Goal: Communication & Community: Answer question/provide support

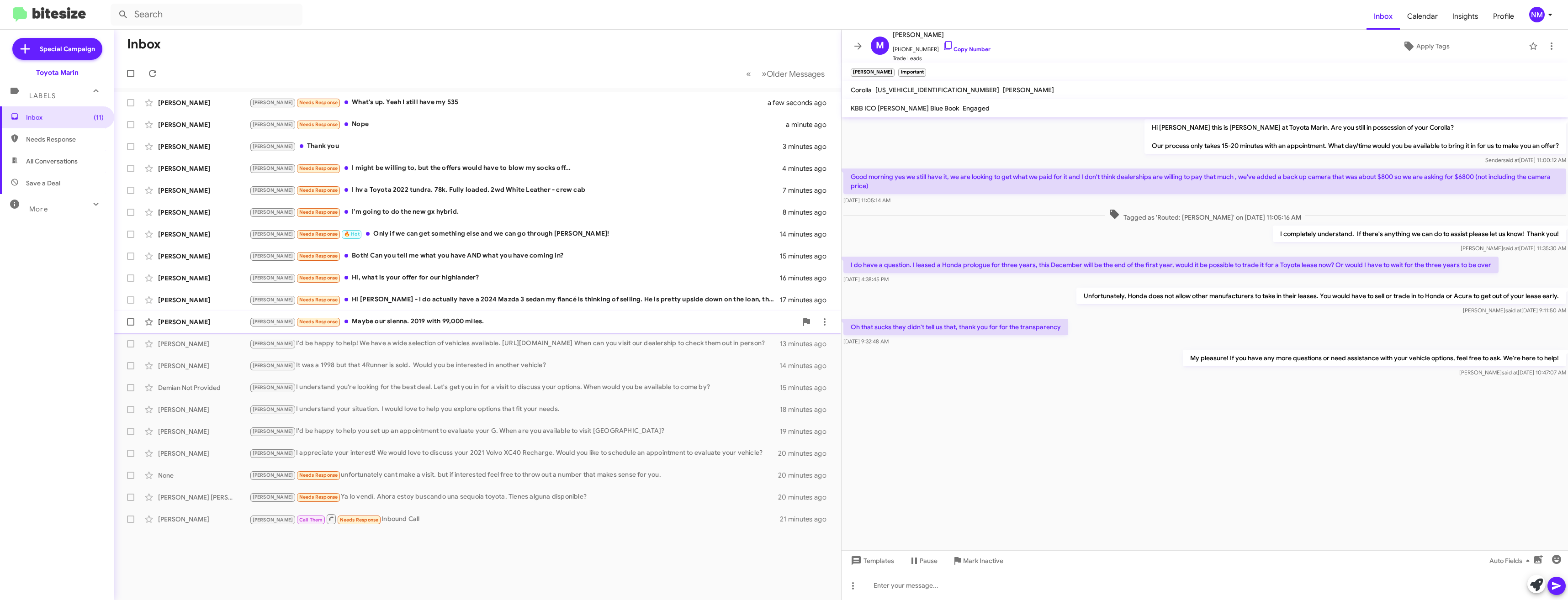
click at [399, 319] on div "Tony Needs Response Maybe our sienna. 2019 with 99,000 miles." at bounding box center [523, 321] width 548 height 10
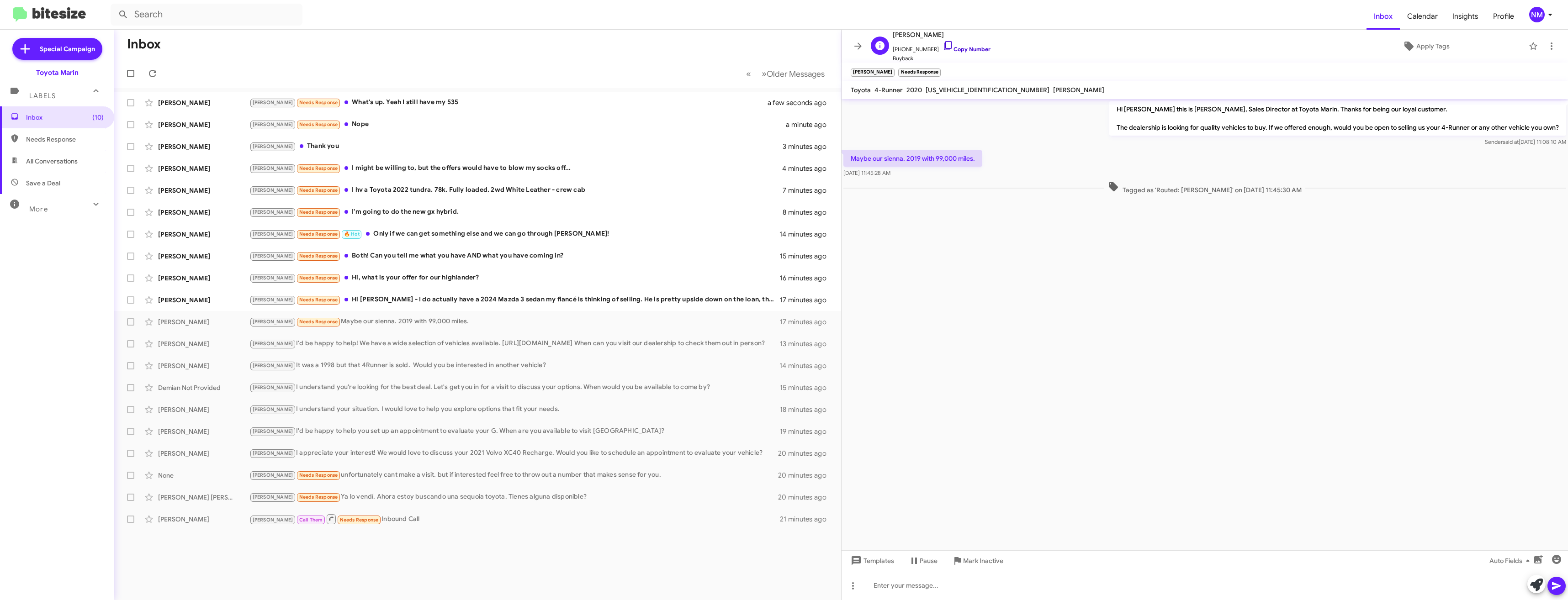
click at [942, 50] on icon at bounding box center [948, 46] width 11 height 11
click at [399, 308] on div "Allison Welch Tony Needs Response Hi Nathan - I do actually have a 2024 Mazda 3…" at bounding box center [478, 300] width 712 height 18
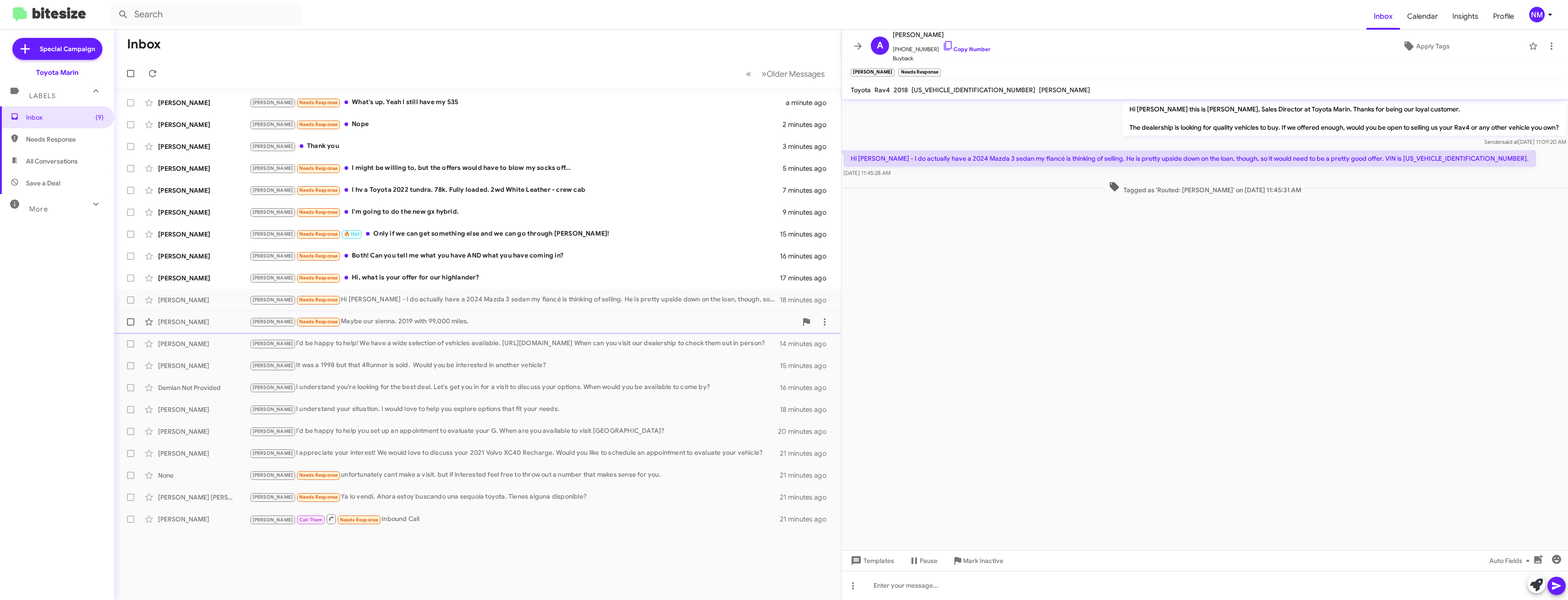
click at [410, 328] on div "Daniel Gonzalez Tony Needs Response Maybe our sienna. 2019 with 99,000 miles. 1…" at bounding box center [478, 322] width 712 height 18
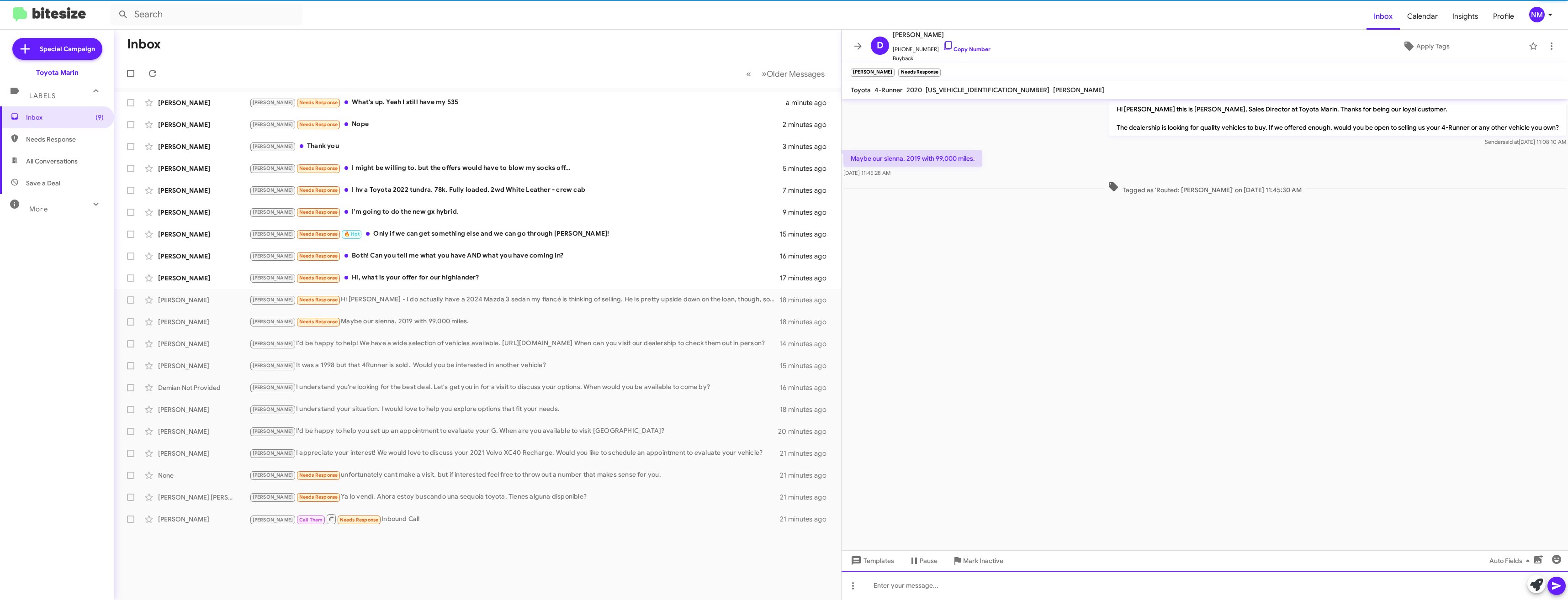
click at [996, 582] on div at bounding box center [1205, 585] width 726 height 29
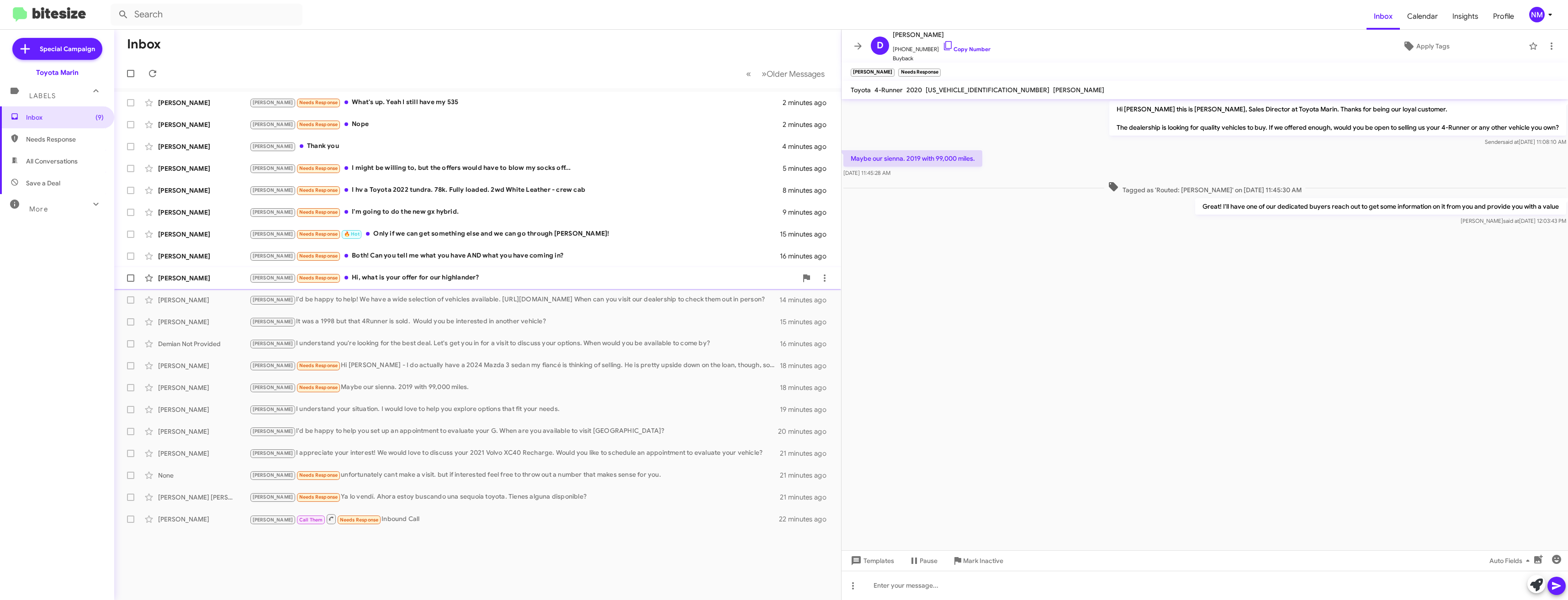
click at [406, 270] on div "Katherine Lucchese Tony Needs Response Hi, what is your offer for our highlande…" at bounding box center [478, 278] width 712 height 18
click at [958, 53] on span "+14157405491 Copy Number" at bounding box center [942, 47] width 98 height 14
click at [958, 51] on link "Copy Number" at bounding box center [966, 49] width 48 height 7
click at [953, 47] on link "Copy Number" at bounding box center [966, 49] width 48 height 7
click at [971, 589] on div at bounding box center [1205, 585] width 726 height 29
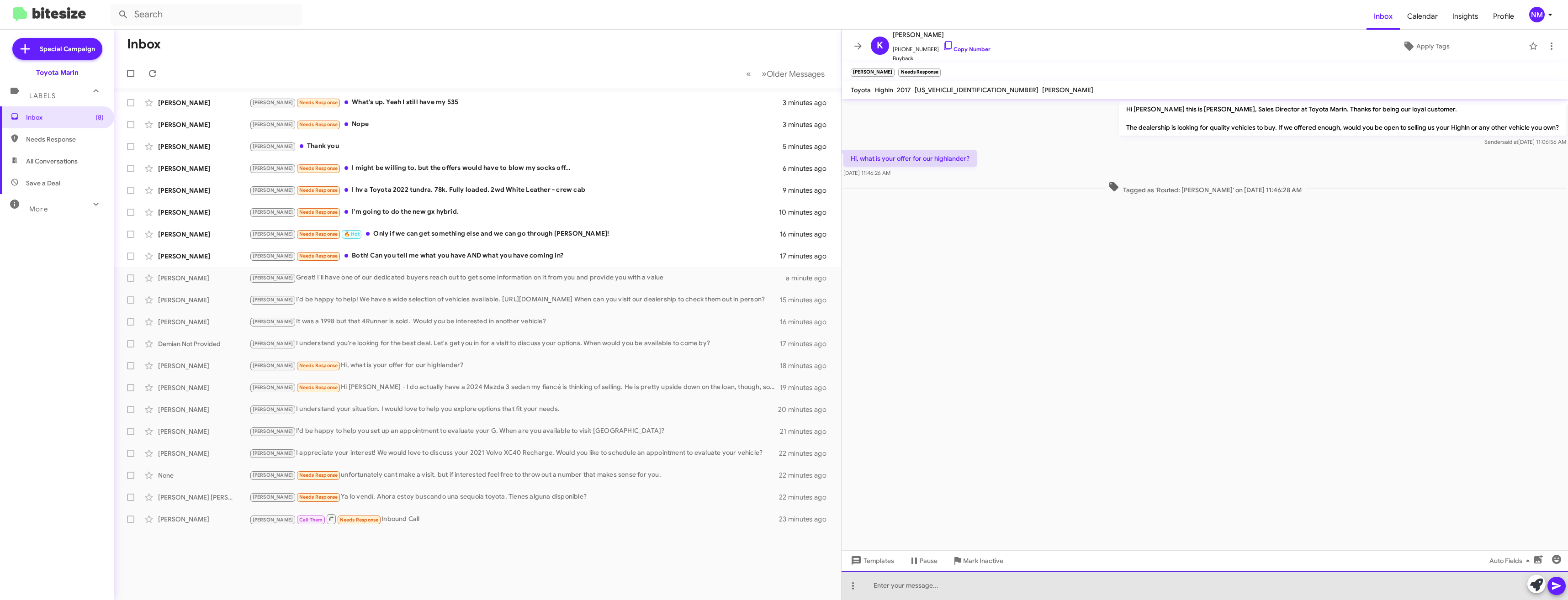
click at [983, 579] on div at bounding box center [1205, 585] width 726 height 29
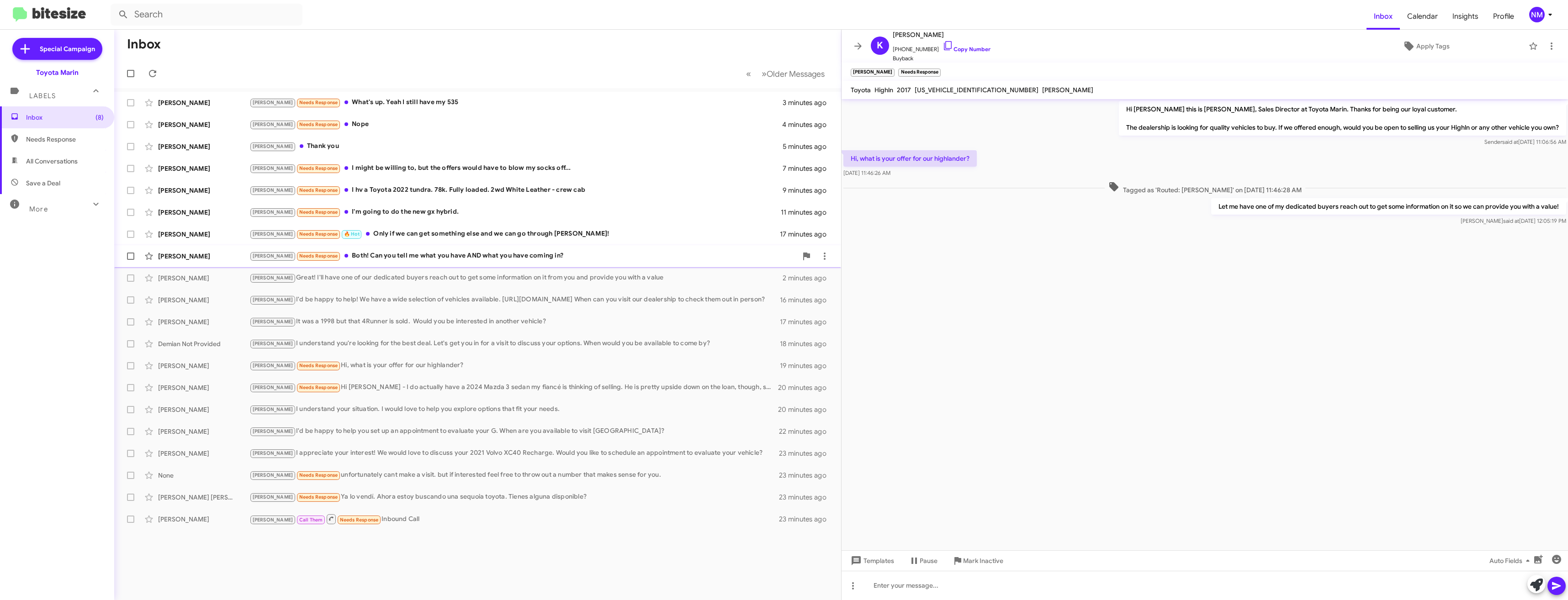
click at [385, 263] on div "Nick Ng Joel Needs Response Both! Can you tell me what you have AND what you ha…" at bounding box center [478, 256] width 712 height 18
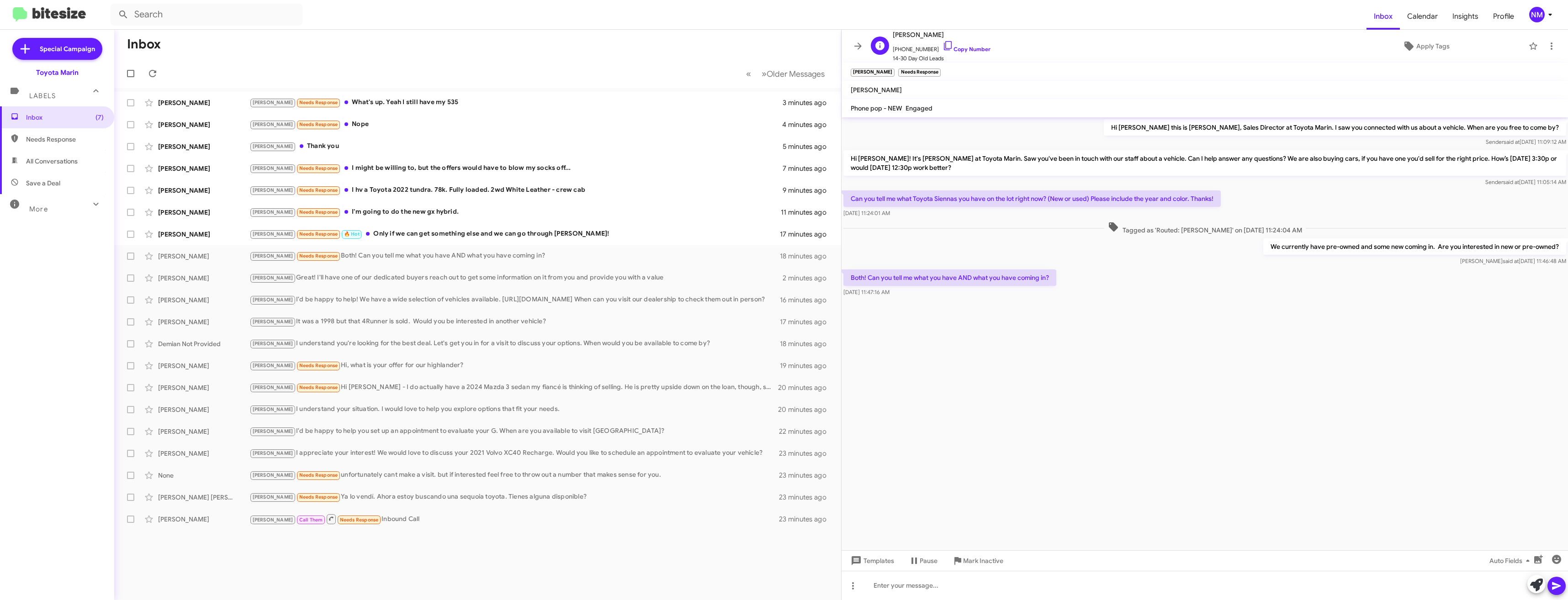
drag, startPoint x: 945, startPoint y: 47, endPoint x: 926, endPoint y: 50, distance: 19.2
click at [945, 47] on link "Copy Number" at bounding box center [966, 49] width 48 height 7
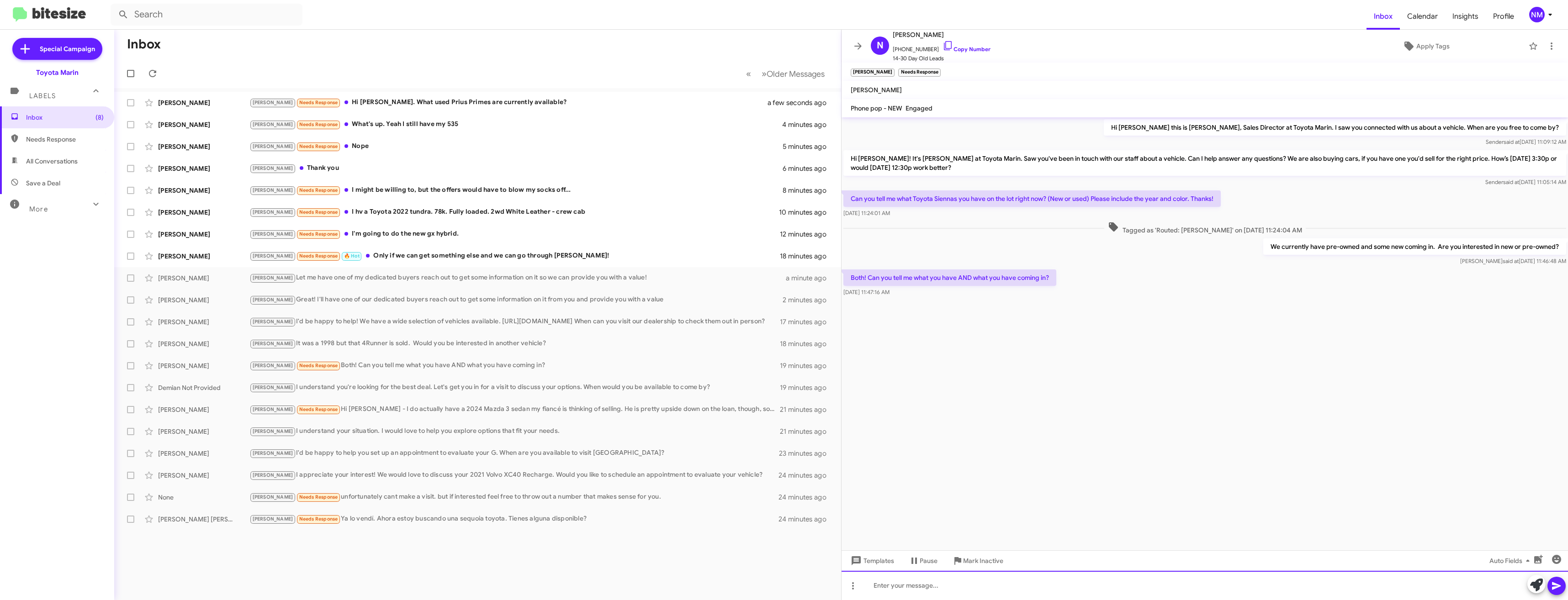
click at [939, 583] on div at bounding box center [1205, 585] width 726 height 29
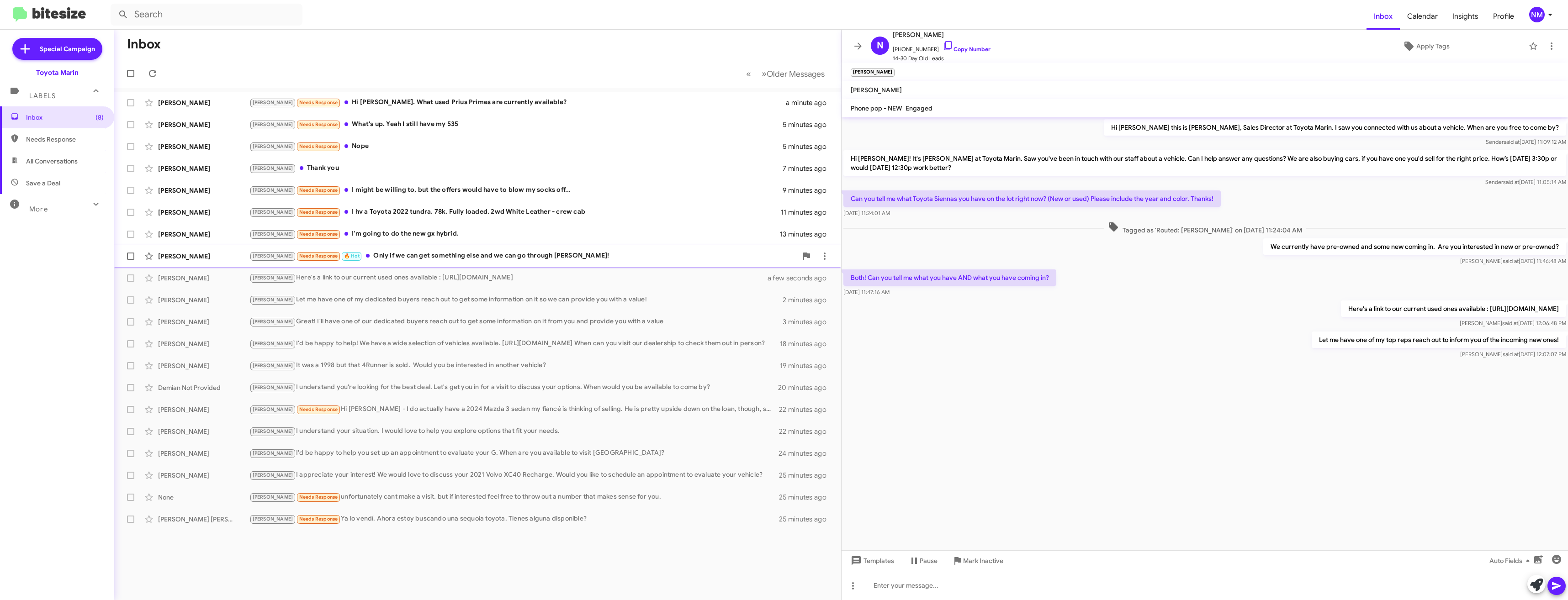
click at [407, 262] on div "Lisa Hilgers Tony Needs Response 🔥 Hot Only if we can get something else and we…" at bounding box center [478, 256] width 712 height 18
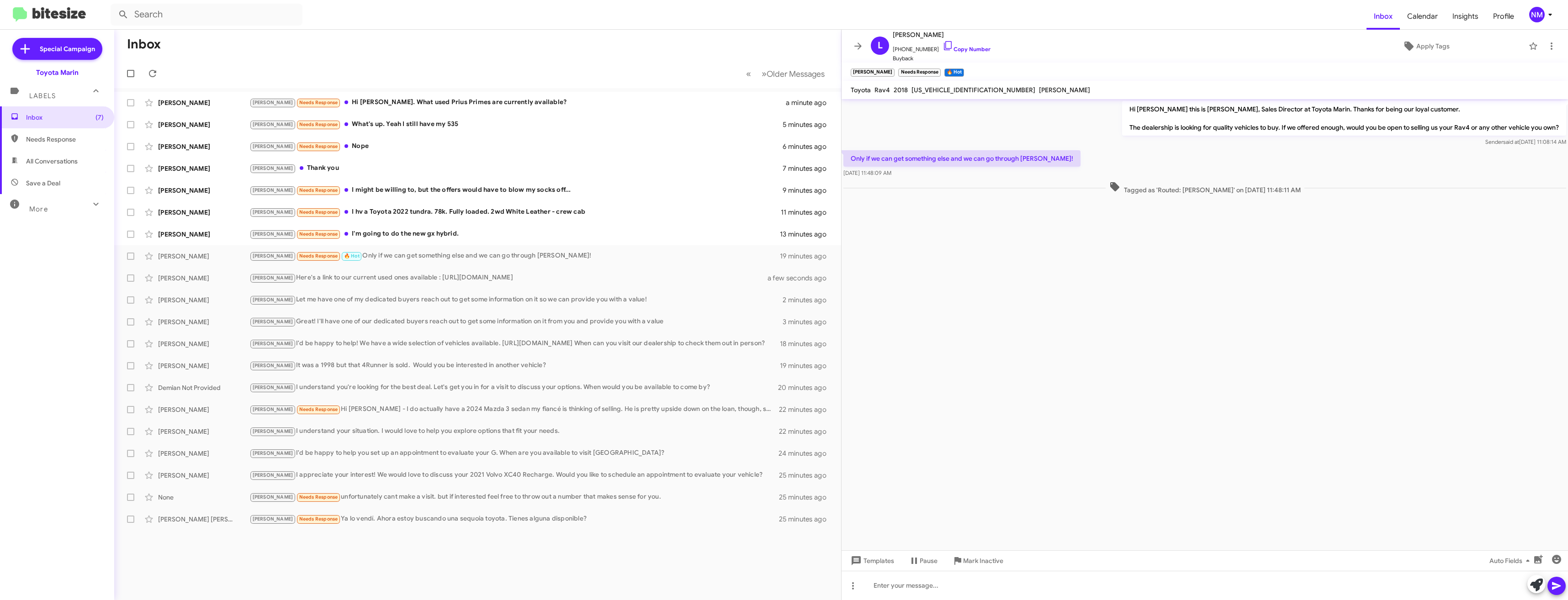
click at [1199, 337] on cdk-virtual-scroll-viewport "Hi Lisa this is Nathan Myler, Sales Director at Toyota Marin. Thanks for being …" at bounding box center [1205, 325] width 726 height 452
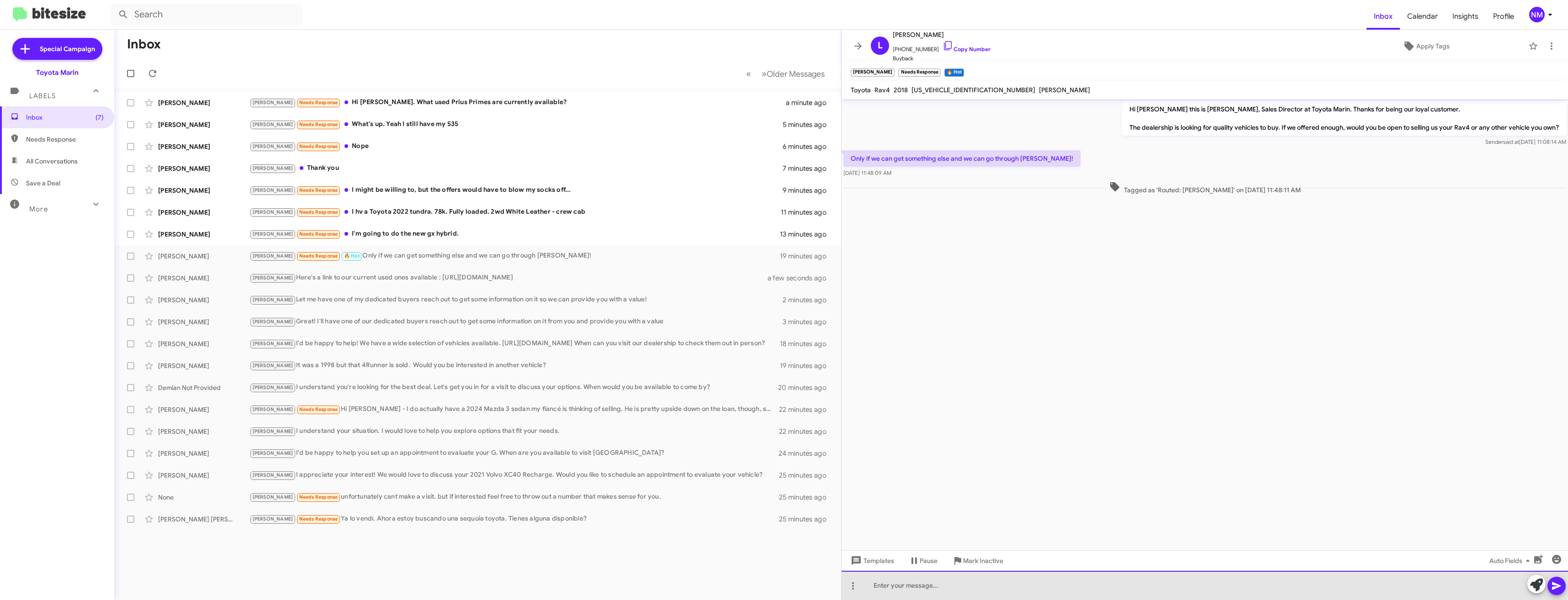
click at [931, 585] on div at bounding box center [1205, 585] width 726 height 29
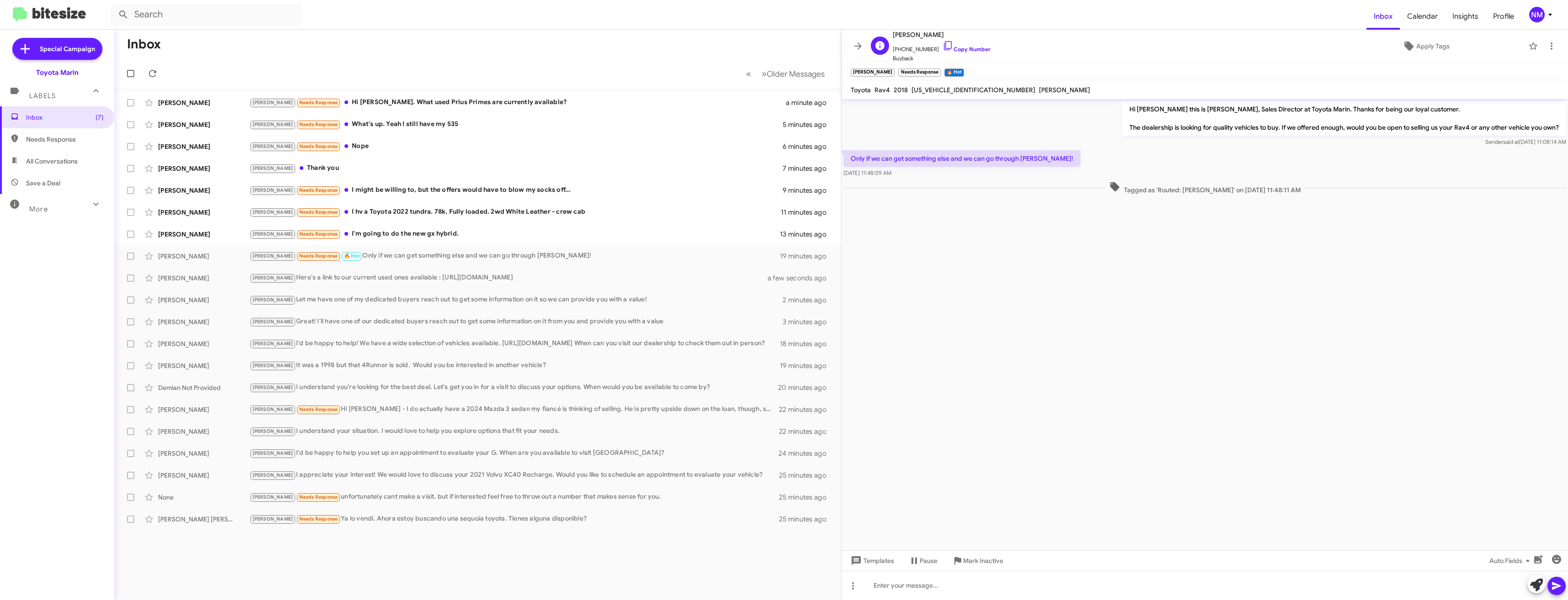
click at [939, 56] on span "Buyback" at bounding box center [942, 58] width 98 height 9
click at [942, 49] on icon at bounding box center [948, 46] width 11 height 11
click at [975, 580] on div at bounding box center [1205, 585] width 726 height 29
click at [427, 231] on div "Joel Needs Response I'm going to do the new gx hybrid." at bounding box center [523, 234] width 548 height 10
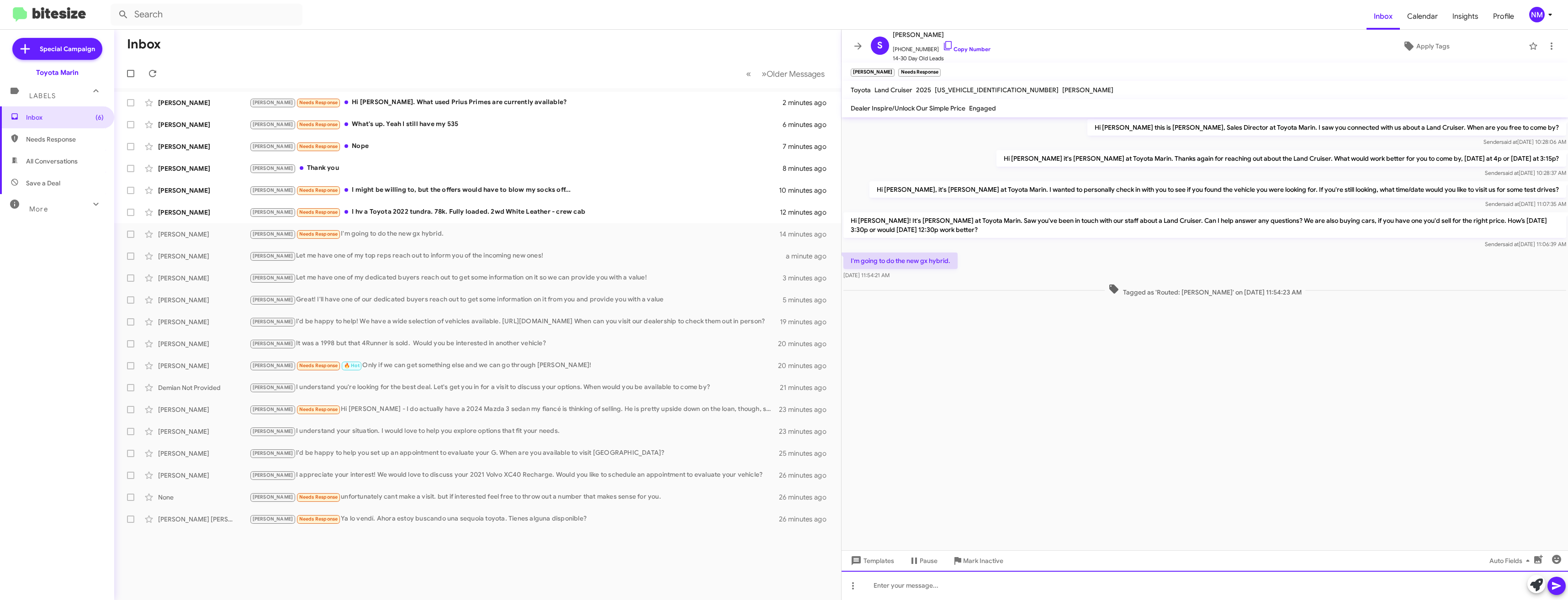
click at [897, 580] on div at bounding box center [1205, 585] width 726 height 29
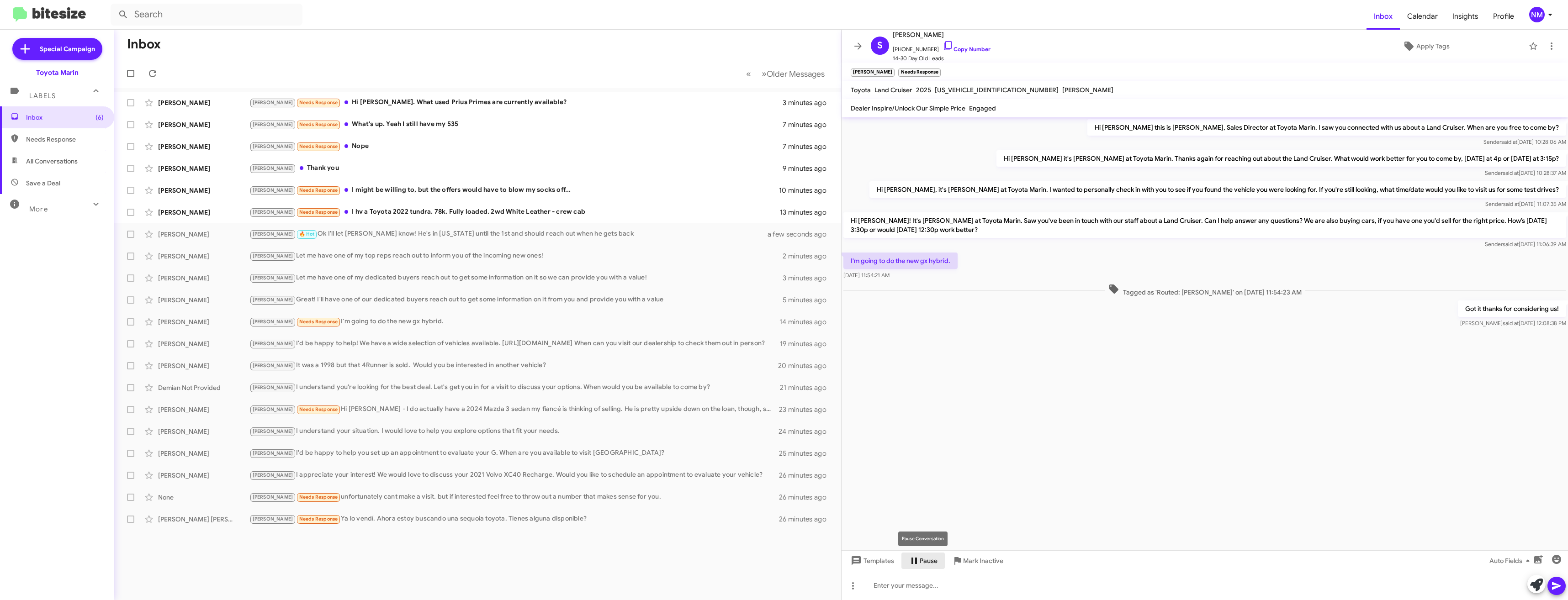
click at [917, 561] on icon at bounding box center [914, 561] width 11 height 11
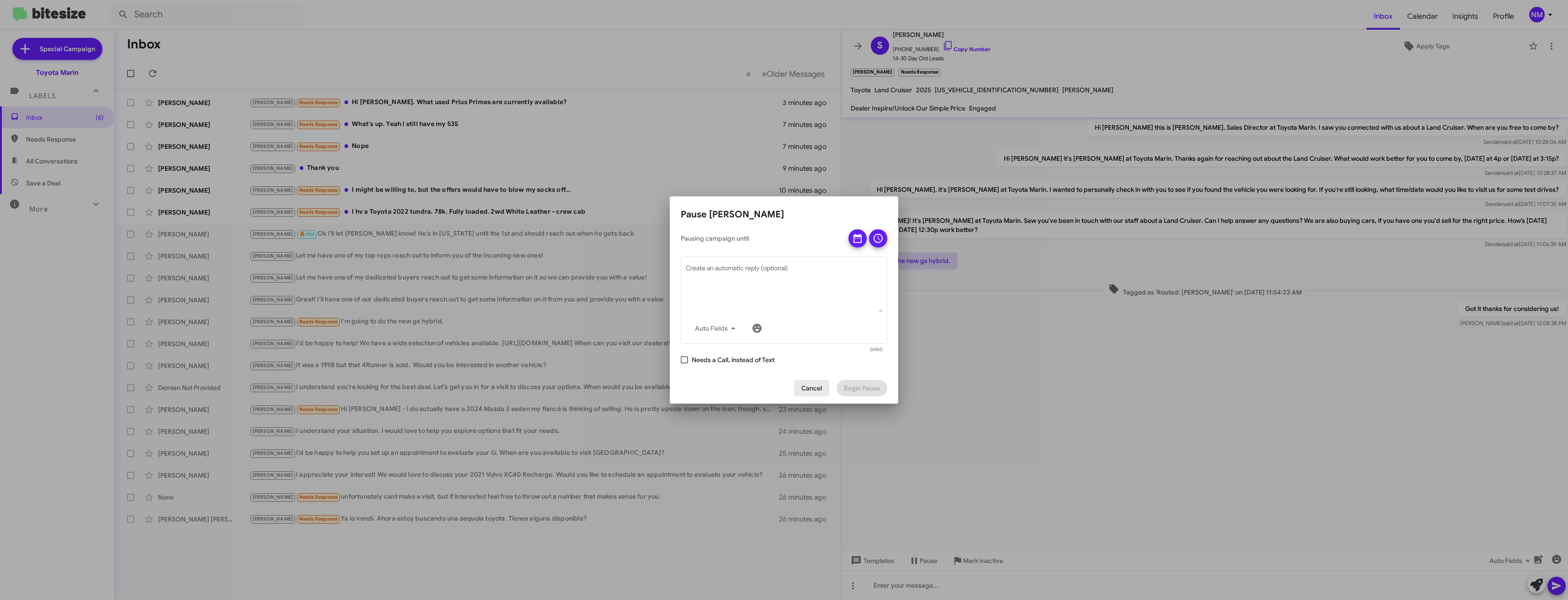
click at [816, 386] on span "Cancel" at bounding box center [812, 388] width 21 height 16
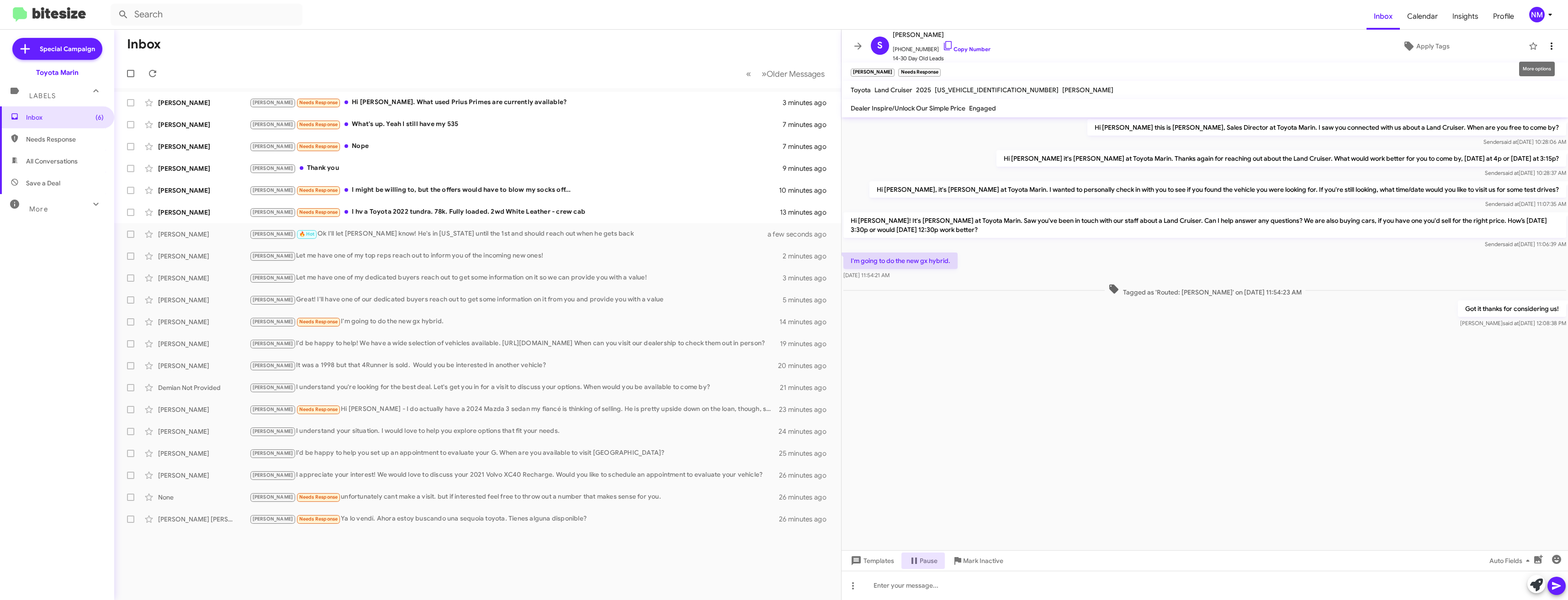
click at [1549, 45] on icon at bounding box center [1552, 46] width 11 height 11
click at [1499, 138] on span "Mark as opt out" at bounding box center [1475, 136] width 46 height 22
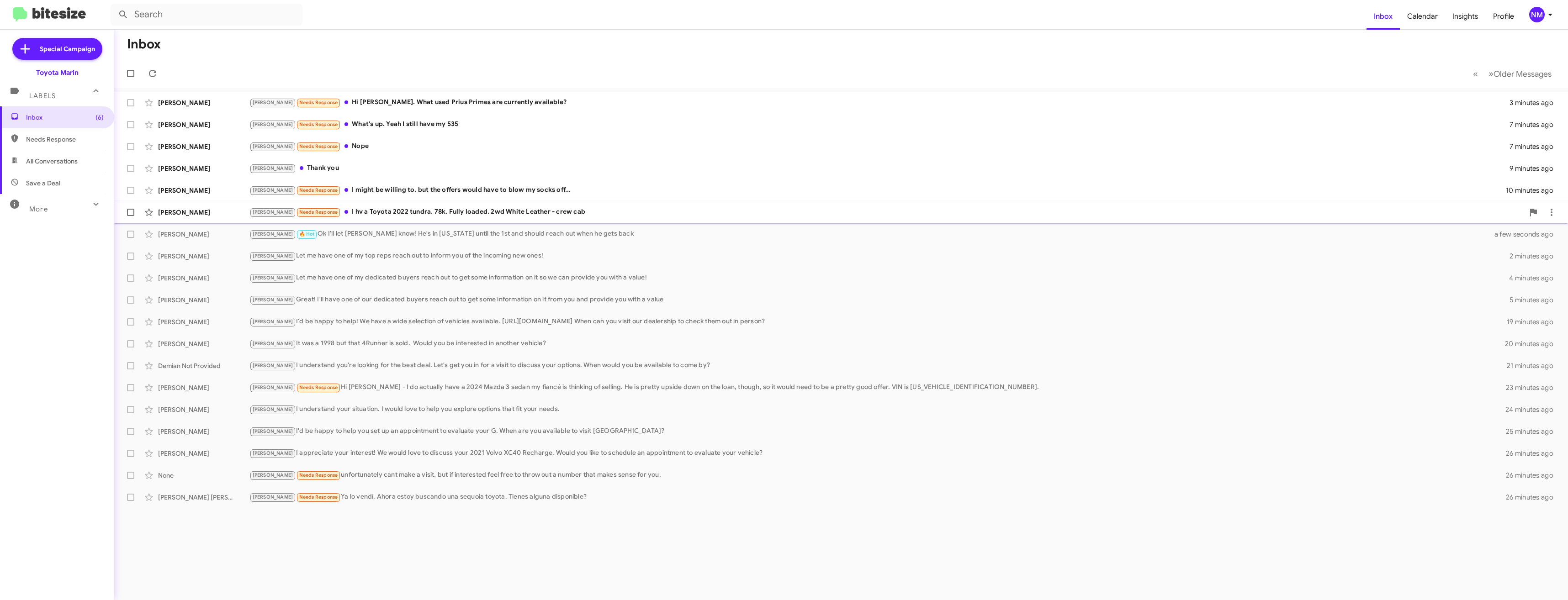
click at [443, 215] on div "Tony Needs Response I hv a Toyota 2022 tundra. 78k. Fully loaded. 2wd White Lea…" at bounding box center [887, 212] width 1275 height 10
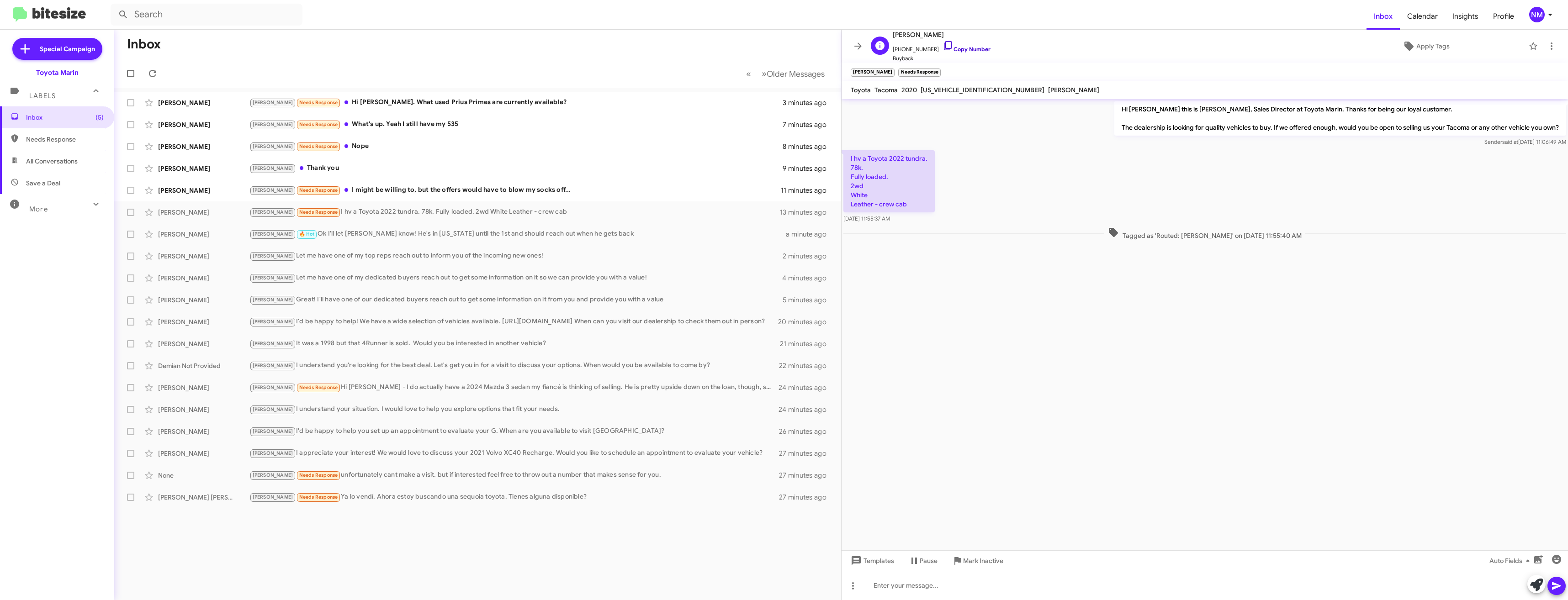
click at [962, 51] on link "Copy Number" at bounding box center [966, 49] width 48 height 7
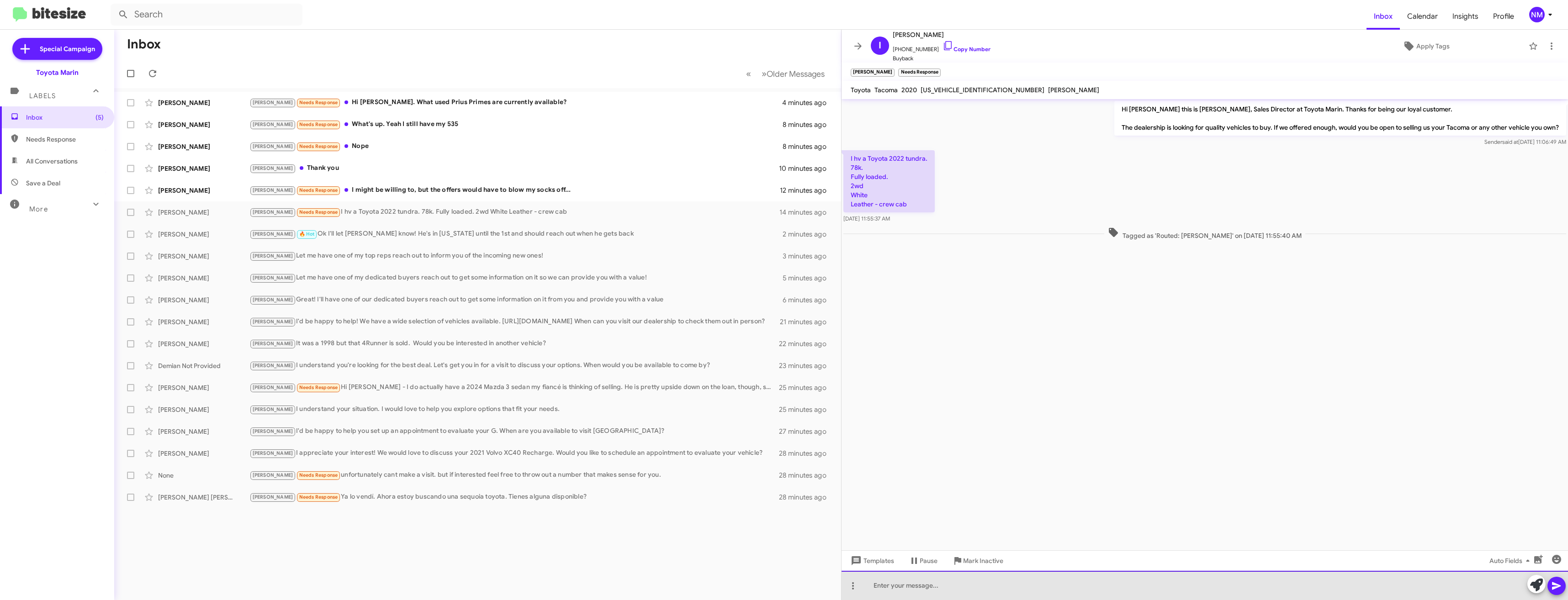
click at [979, 581] on div at bounding box center [1205, 585] width 726 height 29
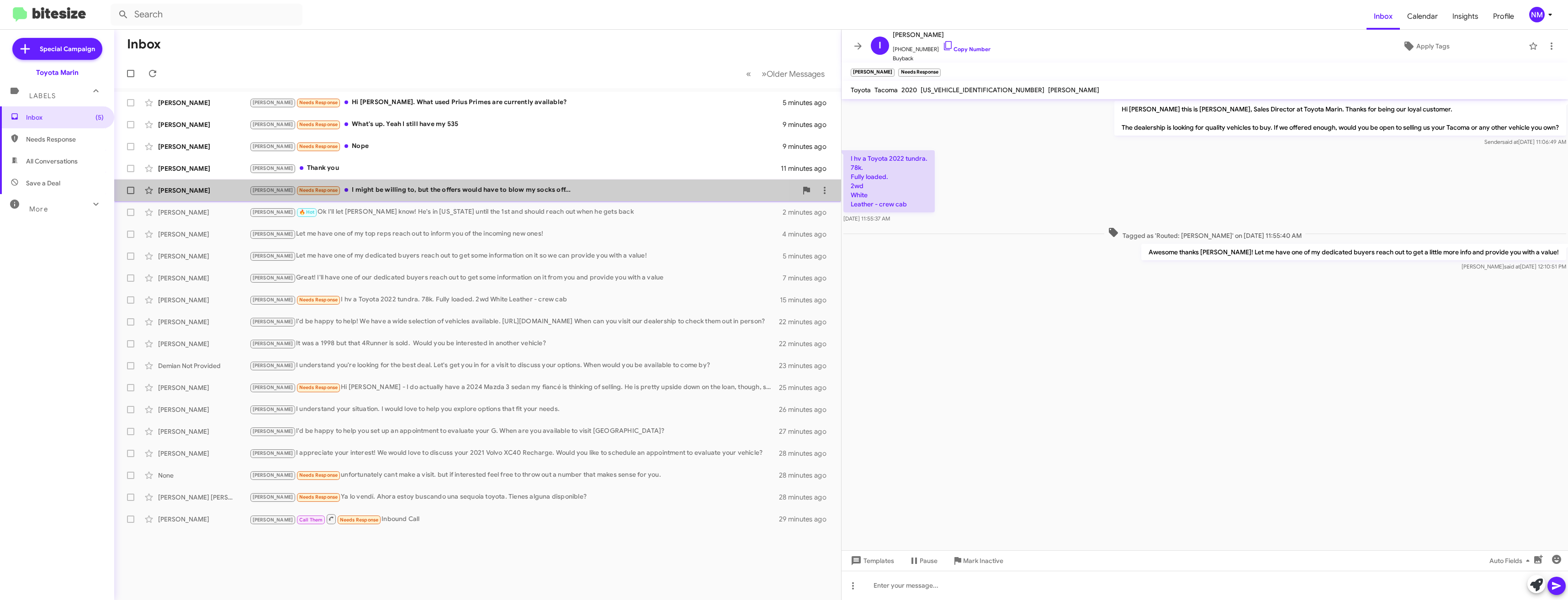
click at [409, 183] on div "Gary Namanny Tony Needs Response I might be willing to, but the offers would ha…" at bounding box center [478, 190] width 712 height 18
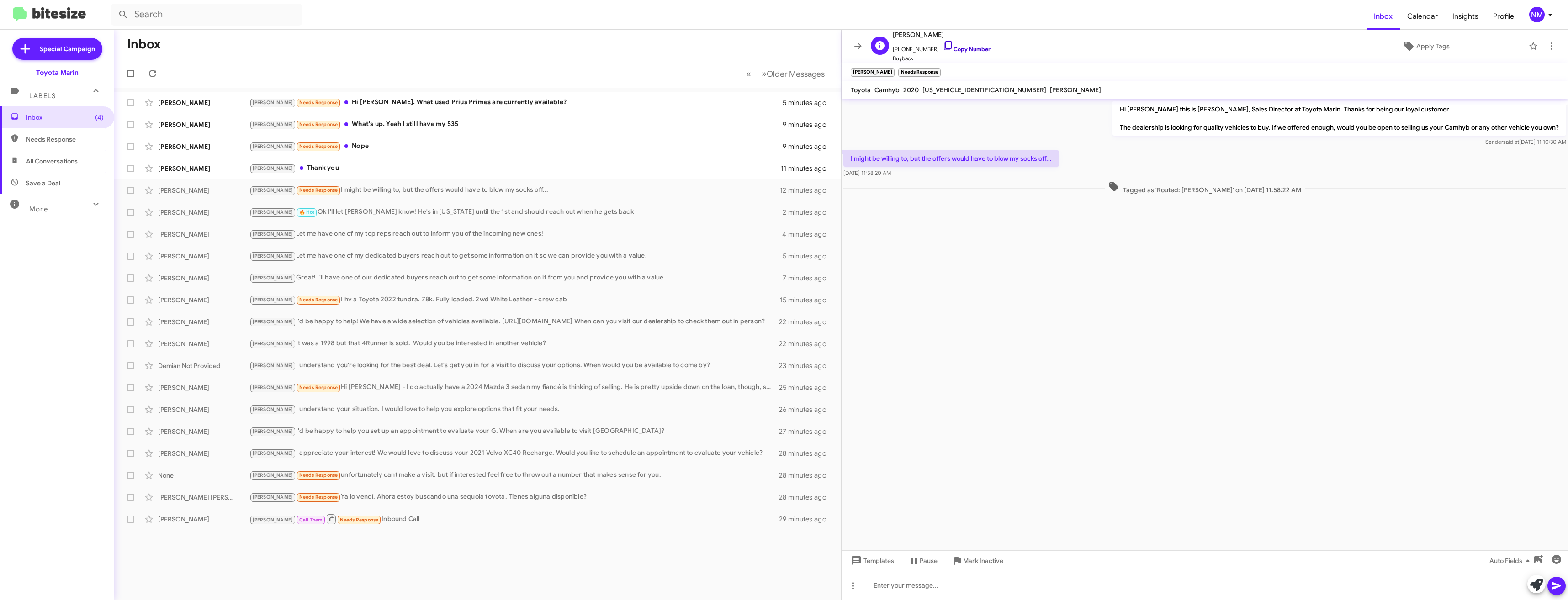
click at [950, 46] on link "Copy Number" at bounding box center [966, 49] width 48 height 7
click at [936, 587] on div at bounding box center [1205, 585] width 726 height 29
click at [305, 169] on div "Tony Thank you" at bounding box center [523, 168] width 548 height 10
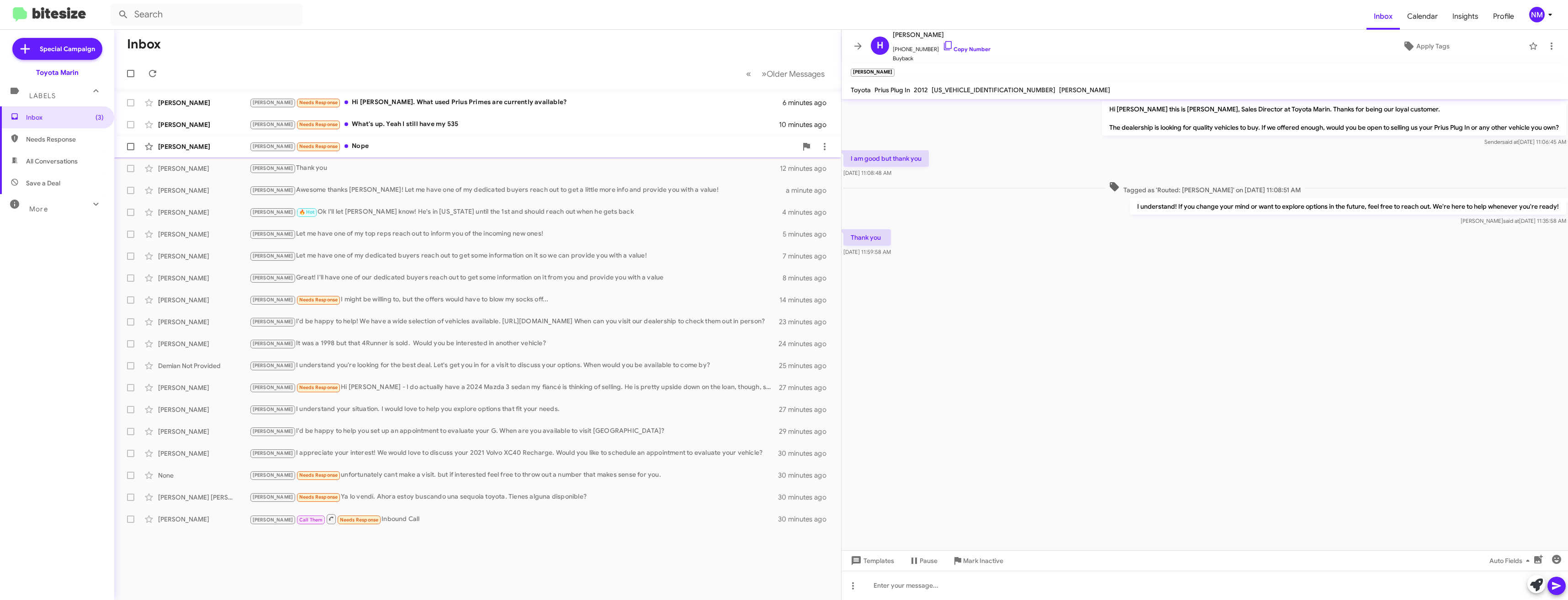
click at [338, 144] on div "Tony Needs Response Nope" at bounding box center [523, 146] width 548 height 10
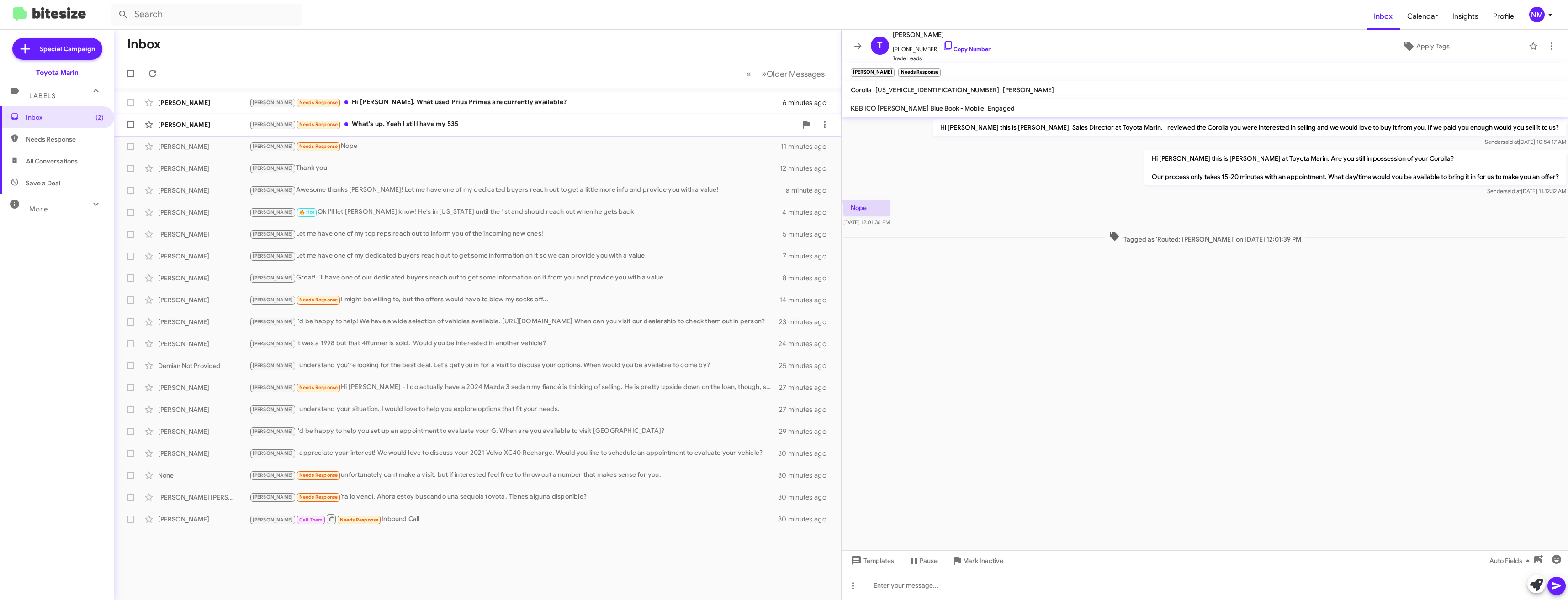
click at [377, 131] on div "Mark Flynn Tony Needs Response What's up. Yeah I still have my 535 10 minutes a…" at bounding box center [478, 125] width 712 height 18
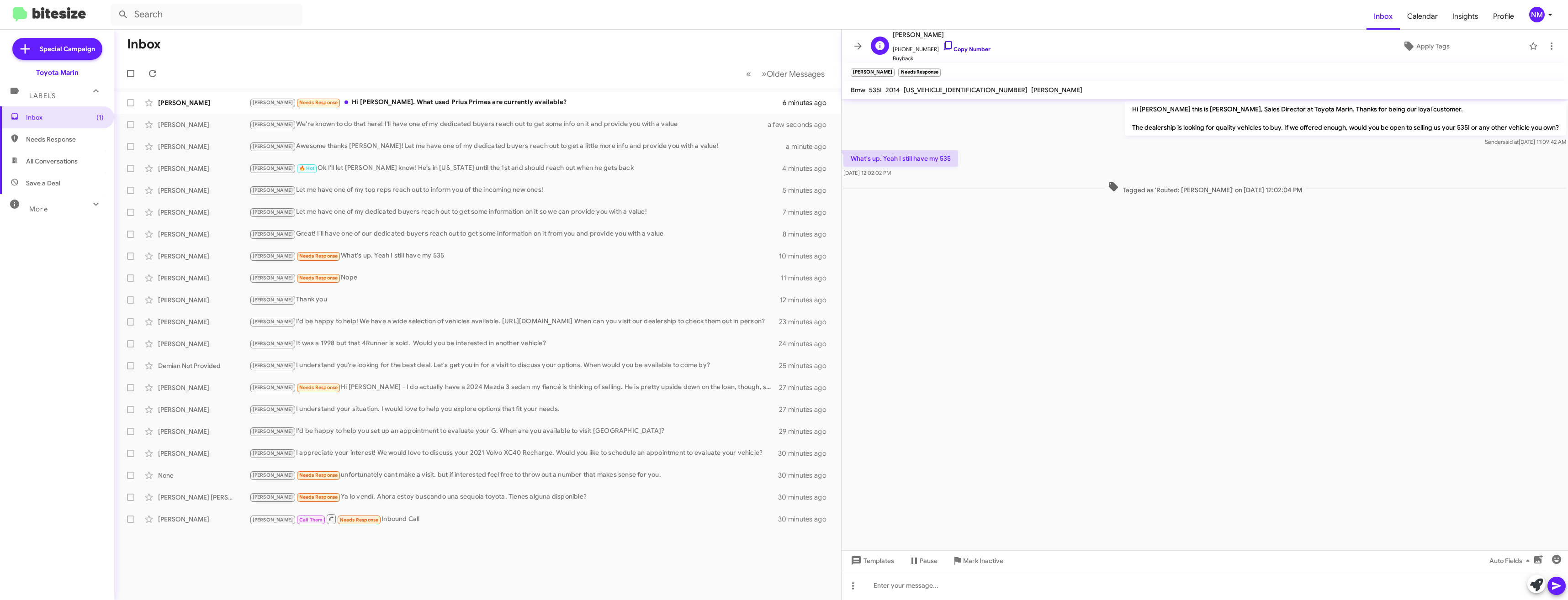
click at [954, 47] on link "Copy Number" at bounding box center [966, 49] width 48 height 7
click at [989, 590] on div at bounding box center [1205, 585] width 726 height 29
click at [1552, 578] on span at bounding box center [1556, 586] width 11 height 18
click at [374, 108] on div "Suzanne Jones Joel Needs Response Hi Nathan. What used Prius Primes are current…" at bounding box center [478, 103] width 712 height 18
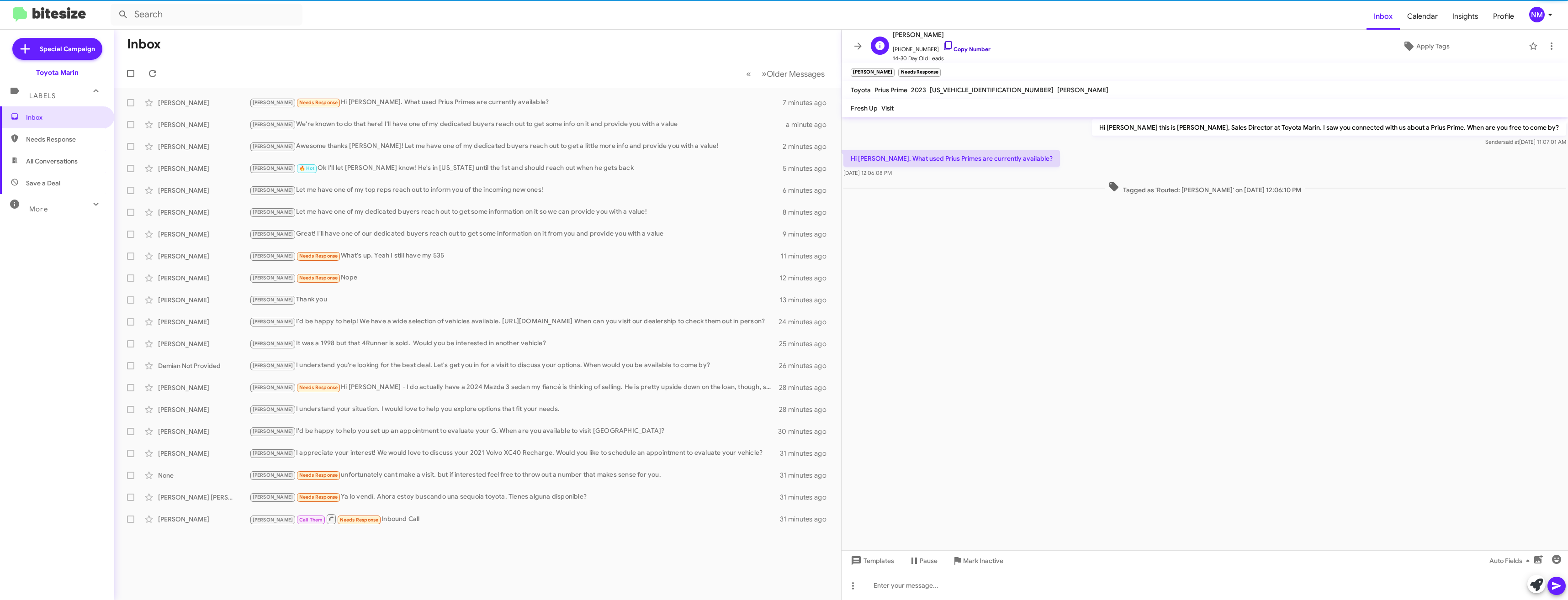
click at [943, 46] on link "Copy Number" at bounding box center [966, 49] width 48 height 7
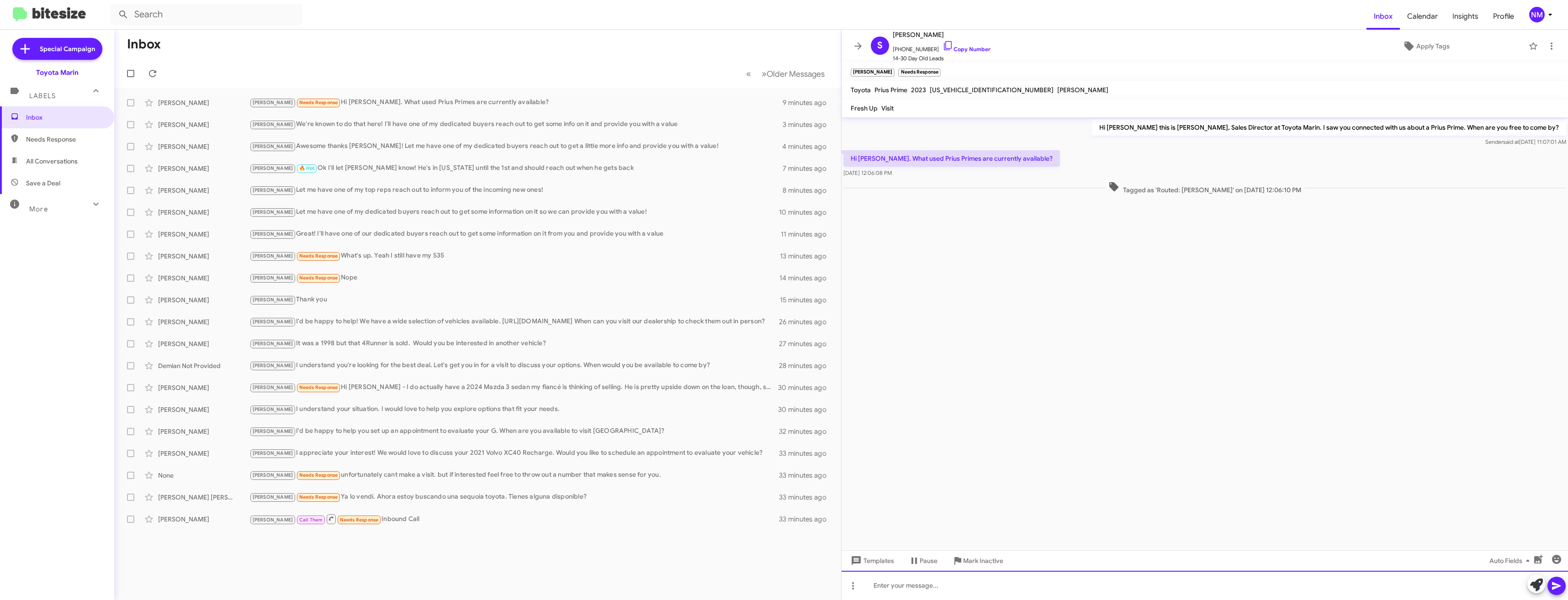
click at [912, 590] on div at bounding box center [1205, 585] width 726 height 29
